Goal: Find specific page/section: Find specific page/section

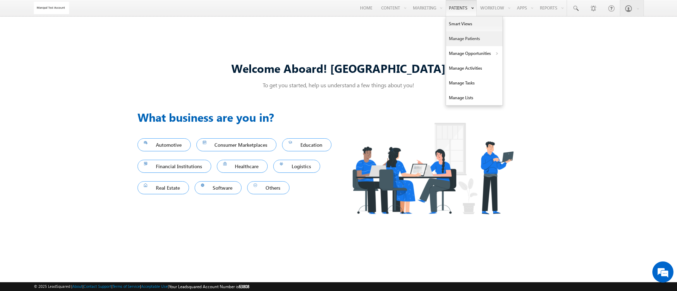
click at [458, 34] on link "Manage Patients" at bounding box center [474, 38] width 56 height 15
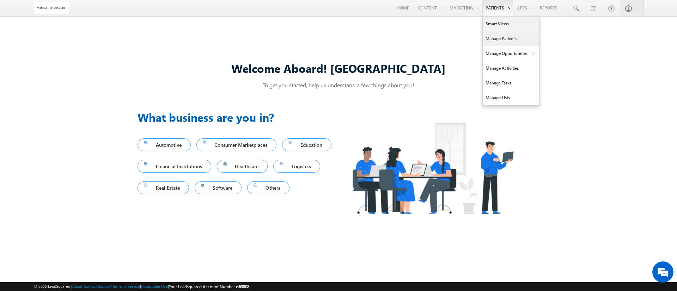
click at [496, 43] on link "Manage Patients" at bounding box center [510, 38] width 56 height 15
